Goal: Task Accomplishment & Management: Use online tool/utility

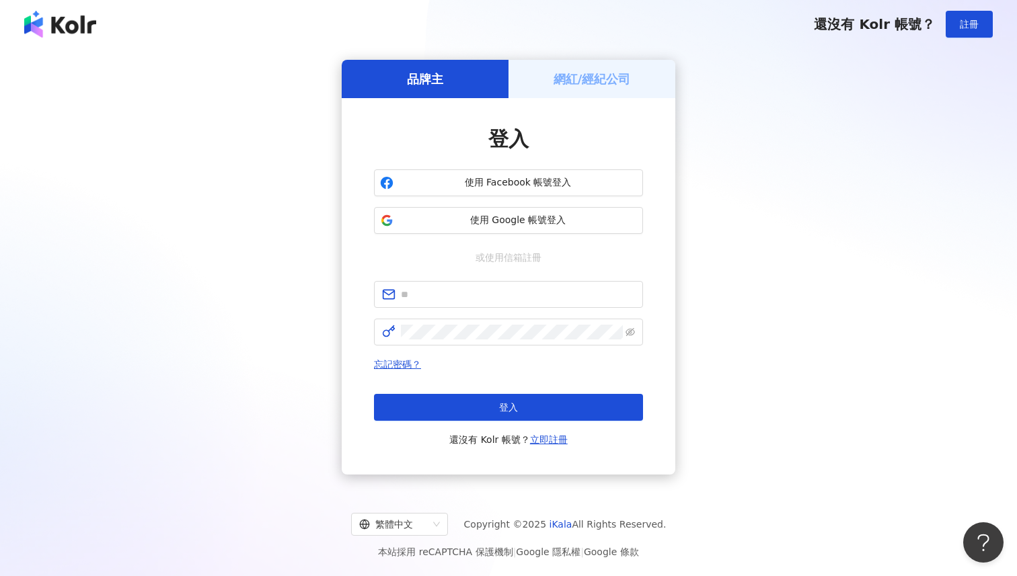
click at [310, 254] on div "品牌主 網紅/經紀公司 登入 使用 Facebook 帳號登入 使用 Google 帳號登入 或使用信箱註冊 忘記密碼？ 登入 還沒有 Kolr 帳號？ 立即…" at bounding box center [508, 267] width 984 height 416
click at [480, 216] on span "使用 Google 帳號登入" at bounding box center [518, 220] width 238 height 13
click at [604, 87] on div "網紅/經紀公司" at bounding box center [591, 79] width 167 height 38
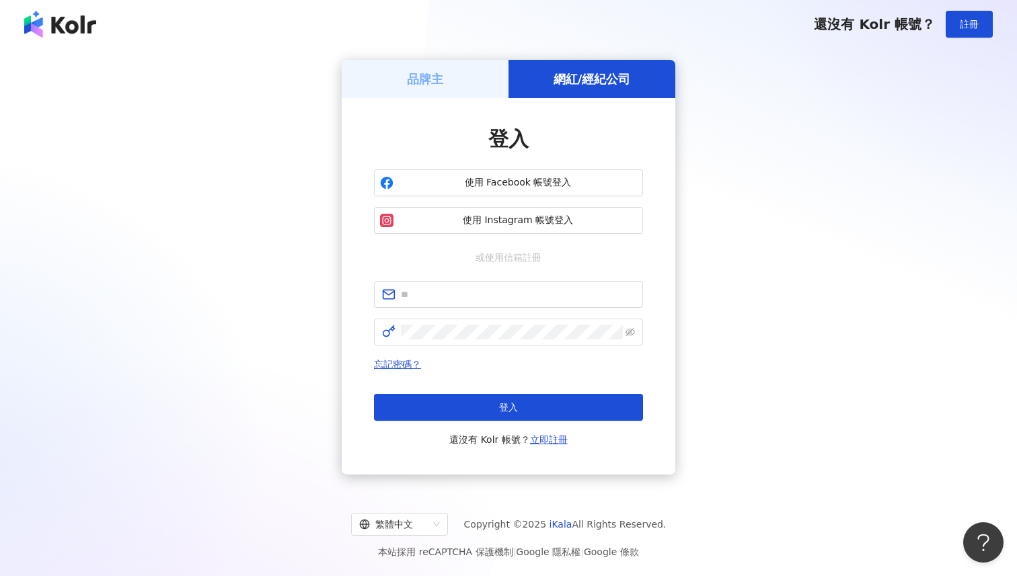
click at [430, 87] on div "品牌主" at bounding box center [425, 79] width 167 height 38
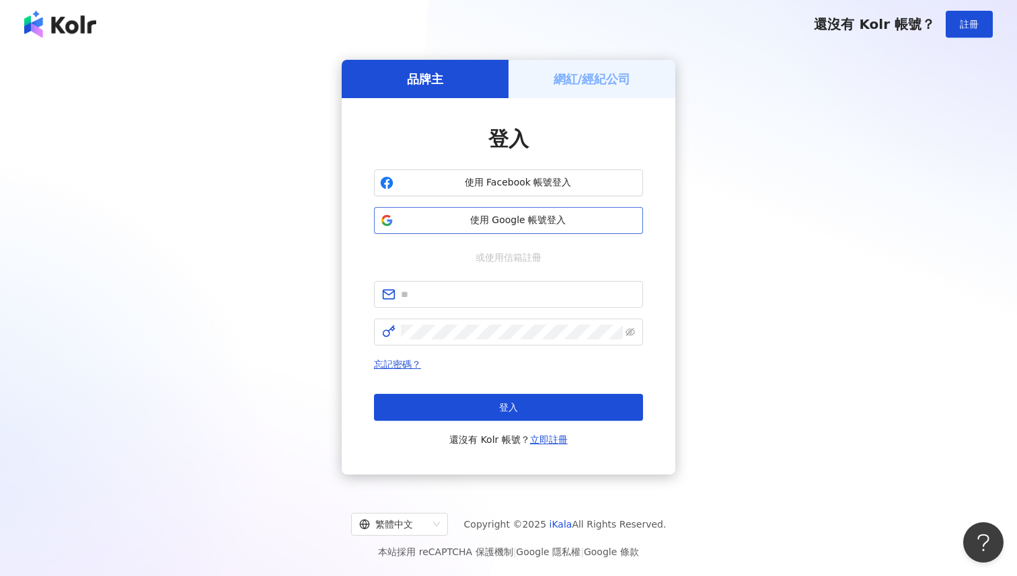
click at [484, 210] on button "使用 Google 帳號登入" at bounding box center [508, 220] width 269 height 27
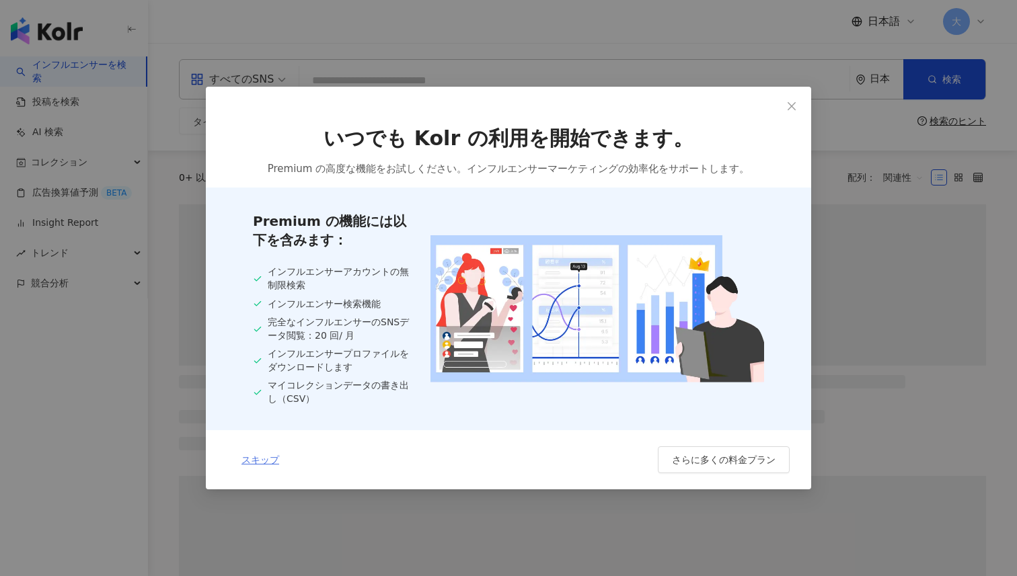
click at [264, 459] on span "スキップ" at bounding box center [260, 459] width 38 height 11
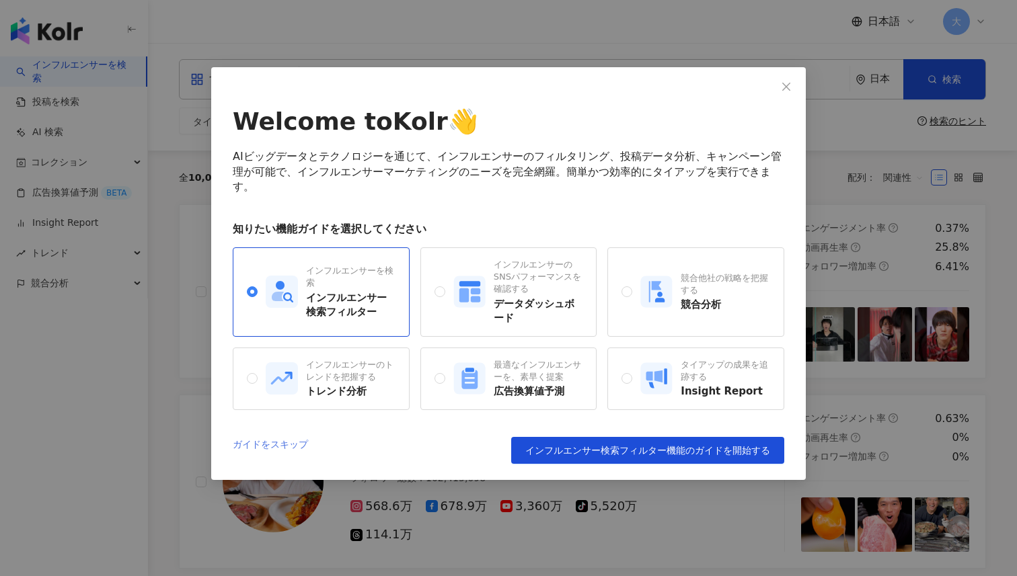
click at [291, 437] on link "ガイドをスキップ" at bounding box center [270, 450] width 75 height 27
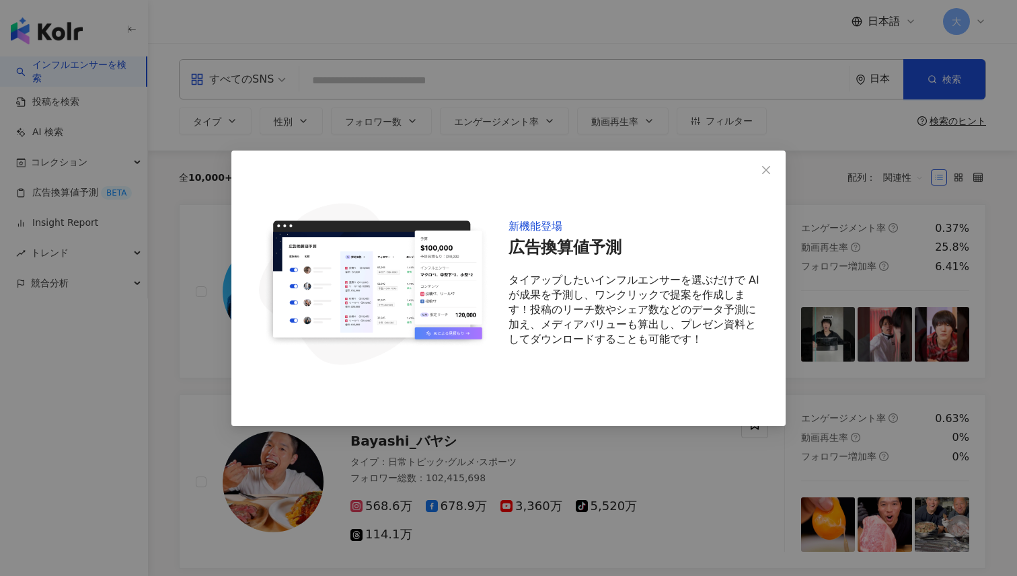
click at [291, 422] on div "新機能登場 広告換算値予測 タイアップしたいインフルエンサーを選ぶだけで AI が成果を予測し、ワンクリックで提案を作成します！投稿のリーチ数やシェア数などの…" at bounding box center [508, 288] width 1017 height 576
click at [765, 161] on button "Close" at bounding box center [765, 169] width 27 height 27
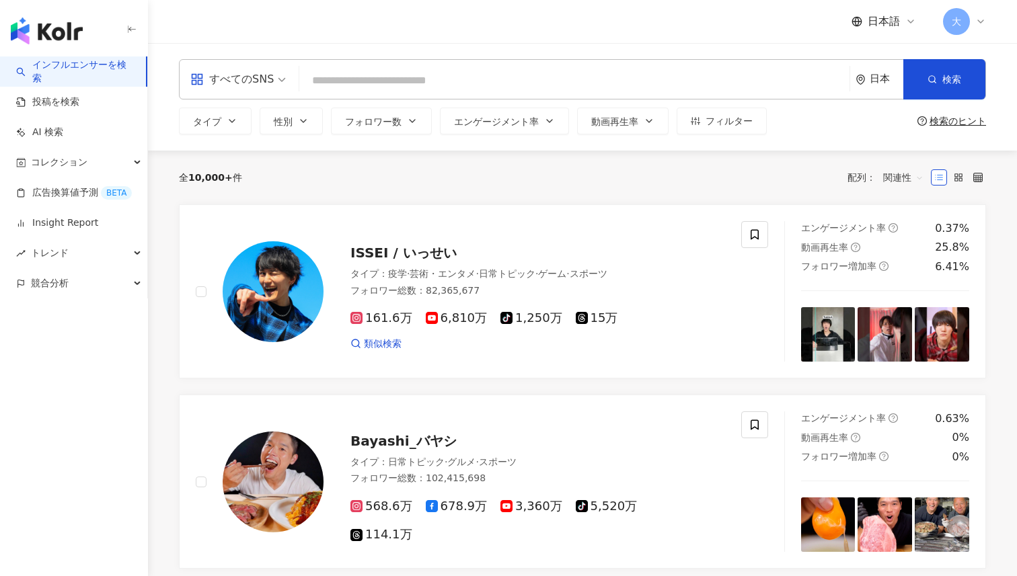
click at [263, 81] on div "すべてのSNS" at bounding box center [231, 80] width 83 height 22
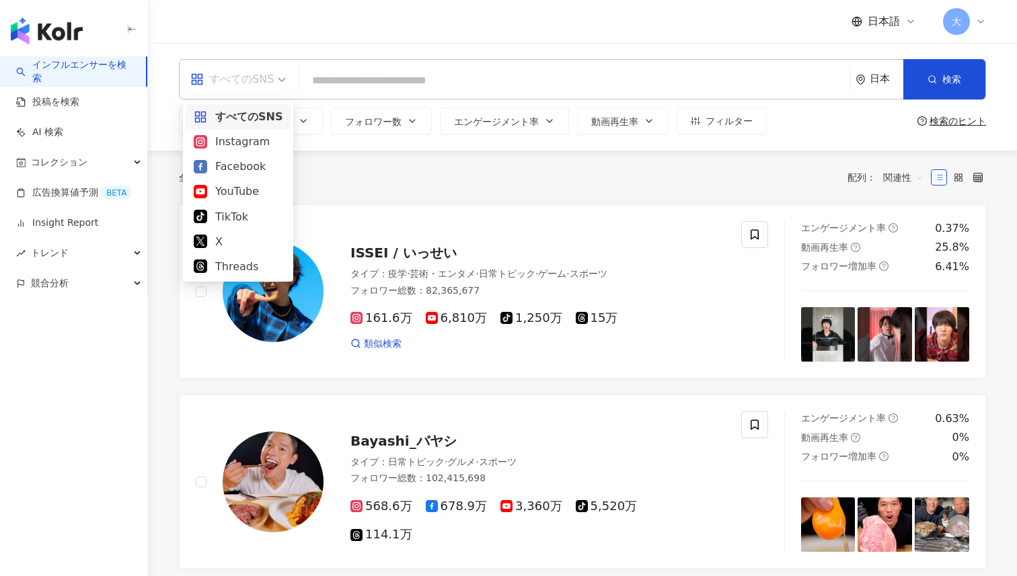
click at [347, 68] on input "search" at bounding box center [574, 81] width 539 height 26
